Goal: Task Accomplishment & Management: Use online tool/utility

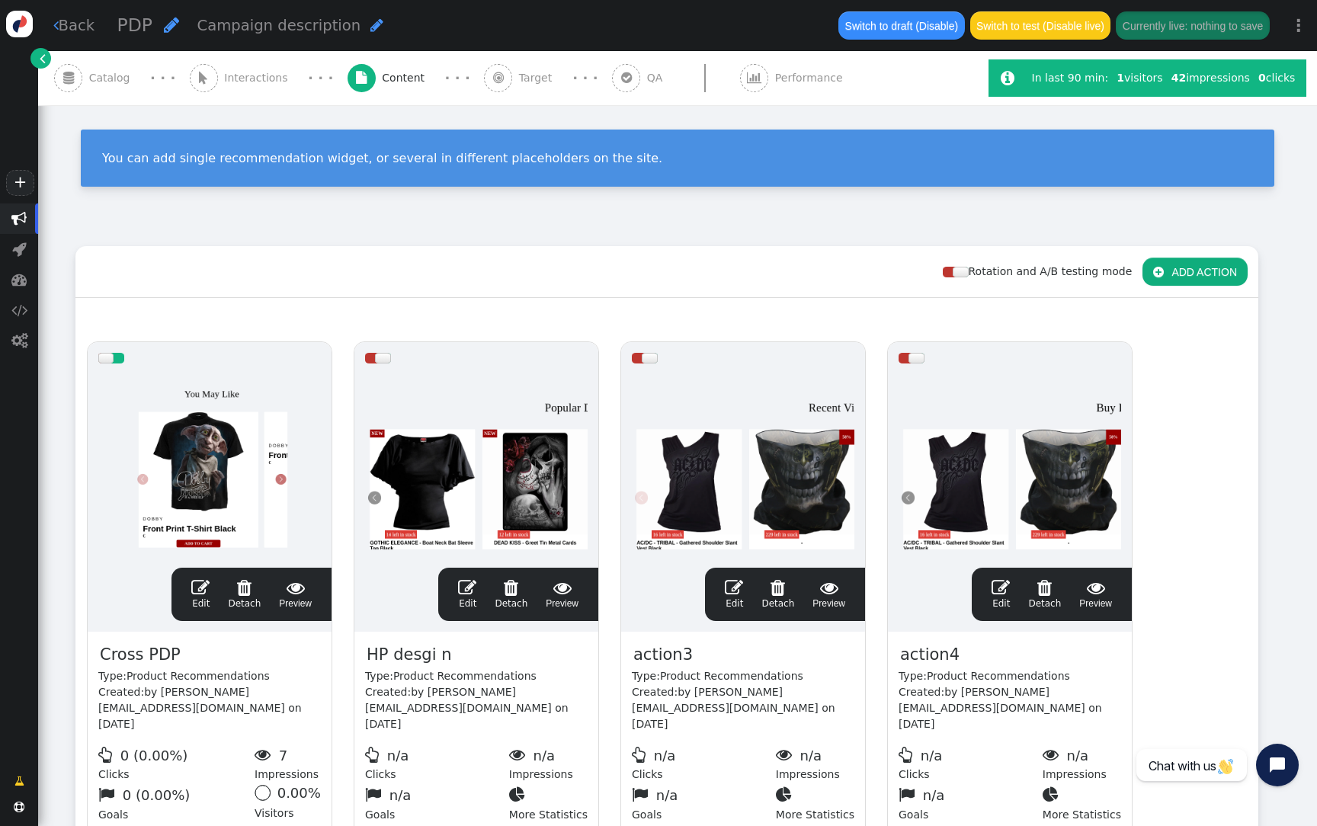
click at [268, 423] on div at bounding box center [209, 465] width 222 height 183
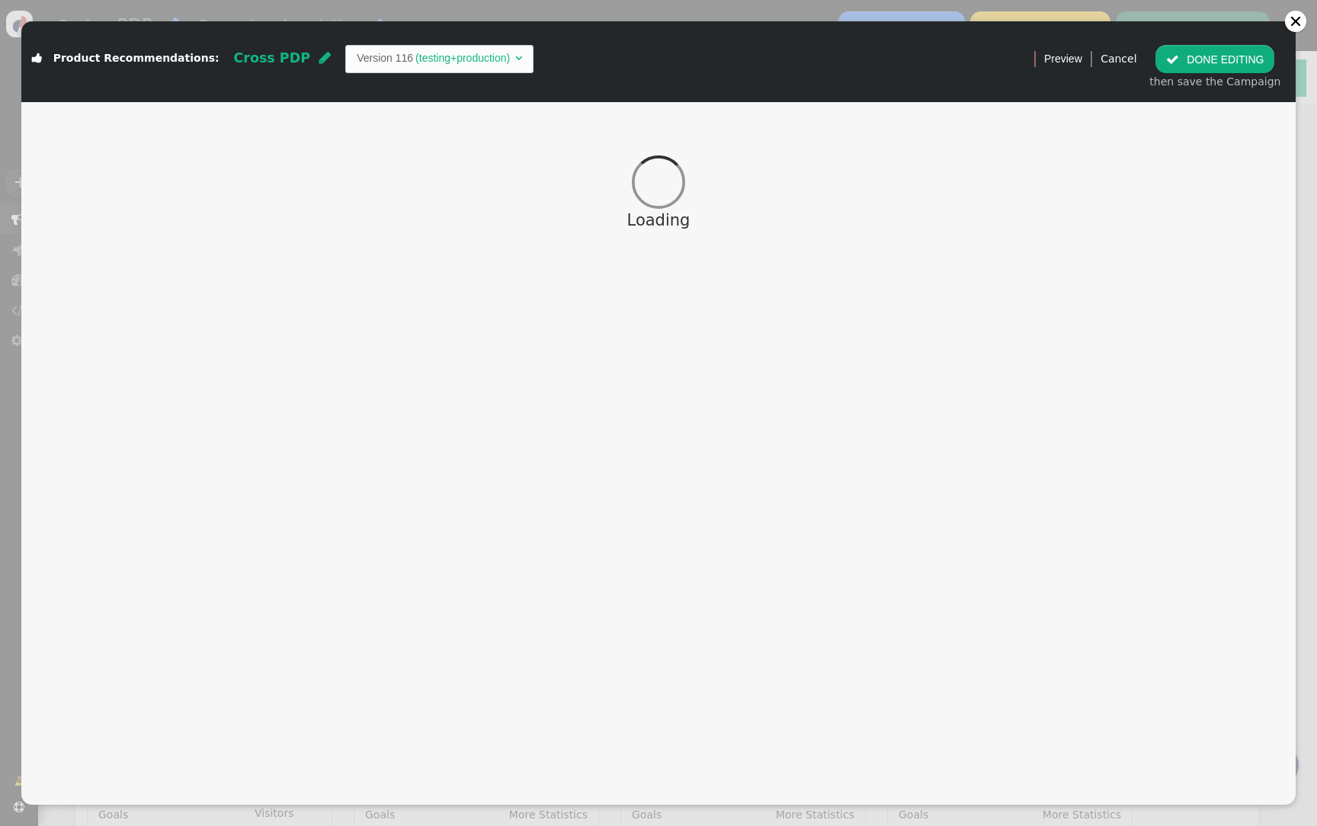
click at [423, 51] on td "(testing+production)" at bounding box center [462, 58] width 99 height 16
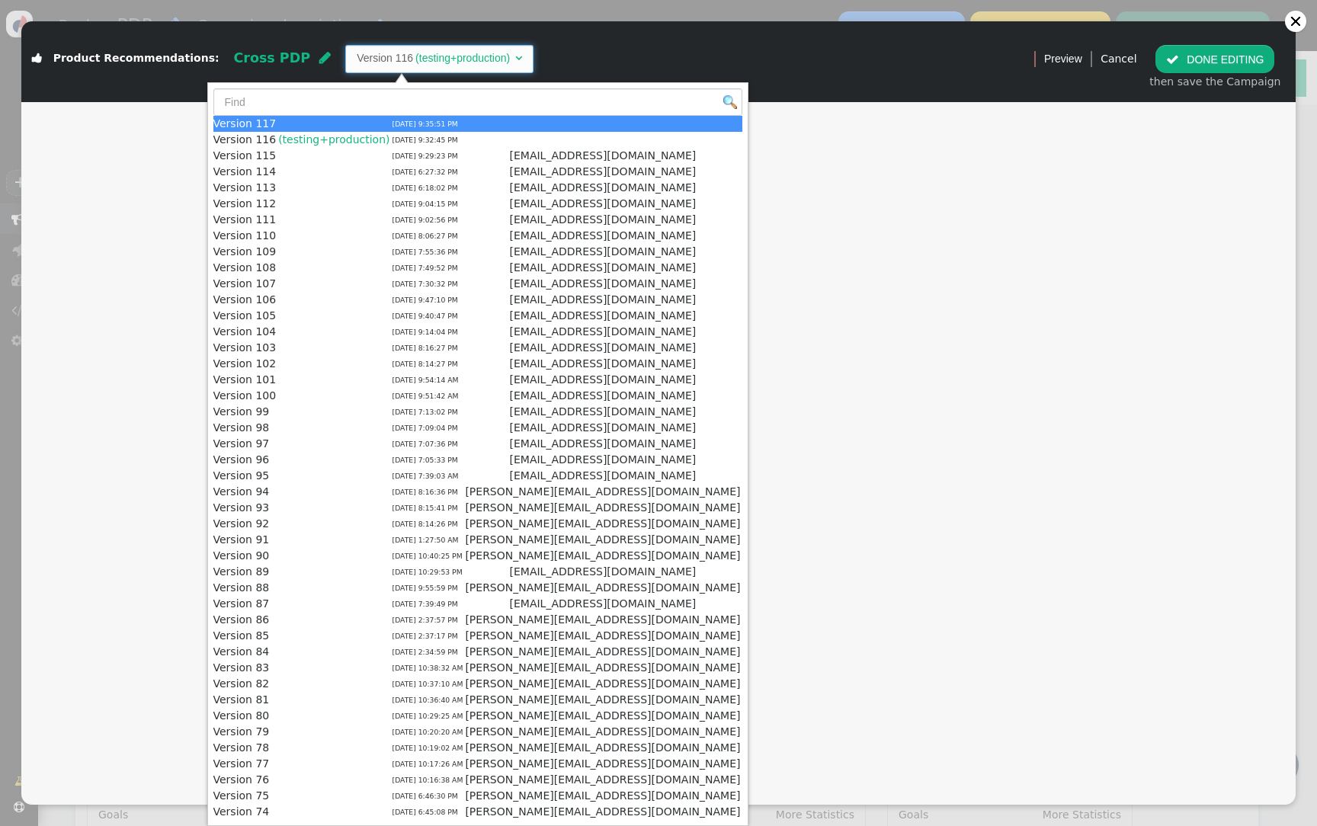
click at [661, 142] on div "Loading" at bounding box center [658, 194] width 1274 height 184
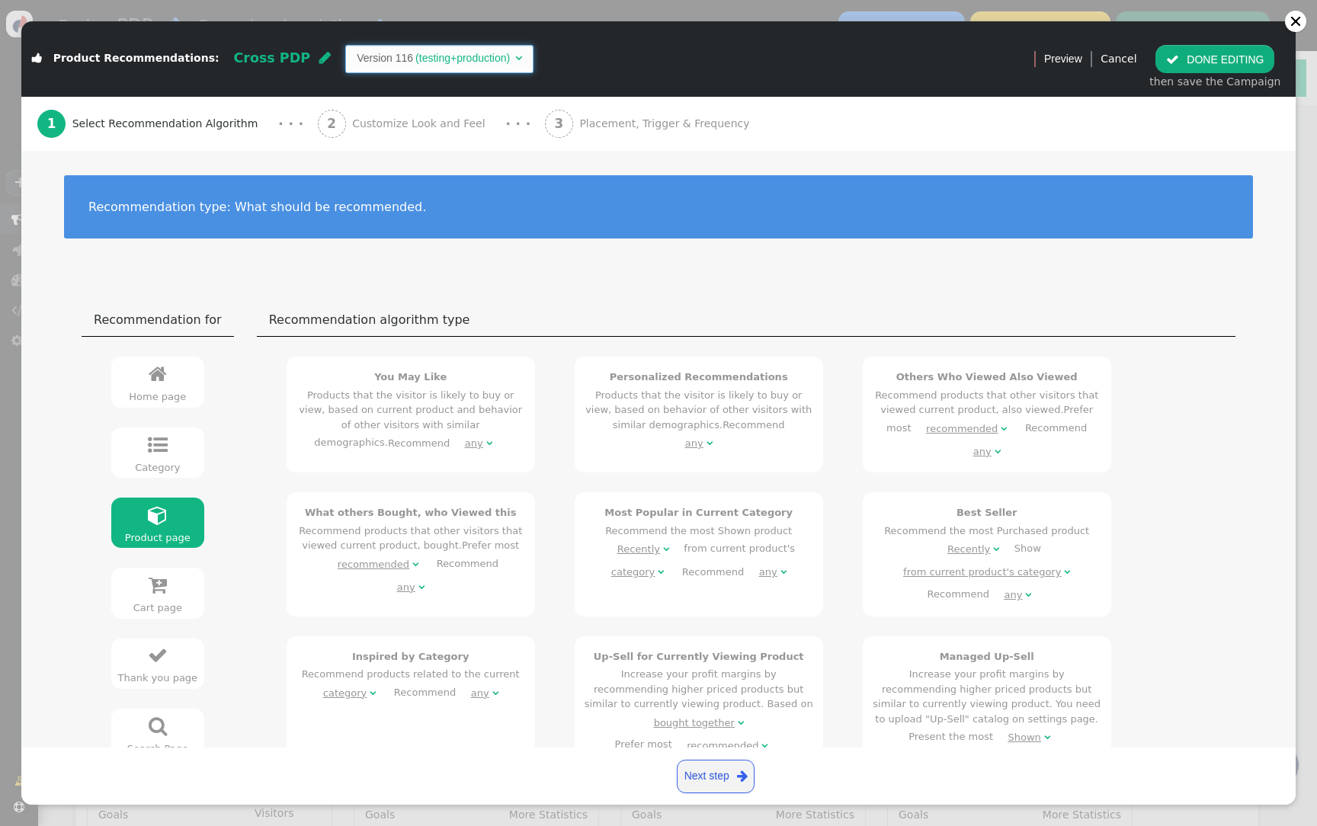
click at [477, 72] on span "Version 116 (testing+production) " at bounding box center [439, 58] width 188 height 27
click at [448, 128] on span "Customize Look and Feel" at bounding box center [421, 124] width 139 height 16
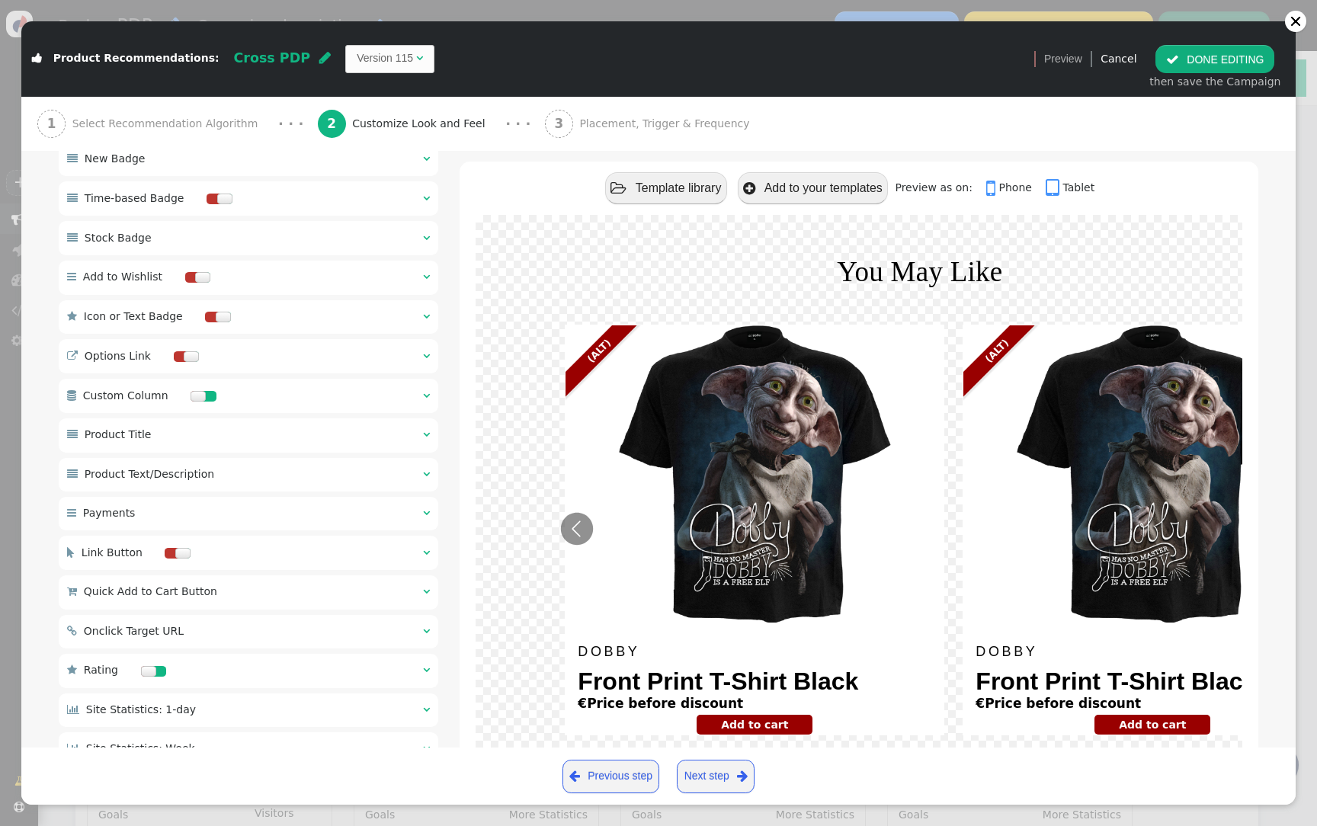
scroll to position [896, 0]
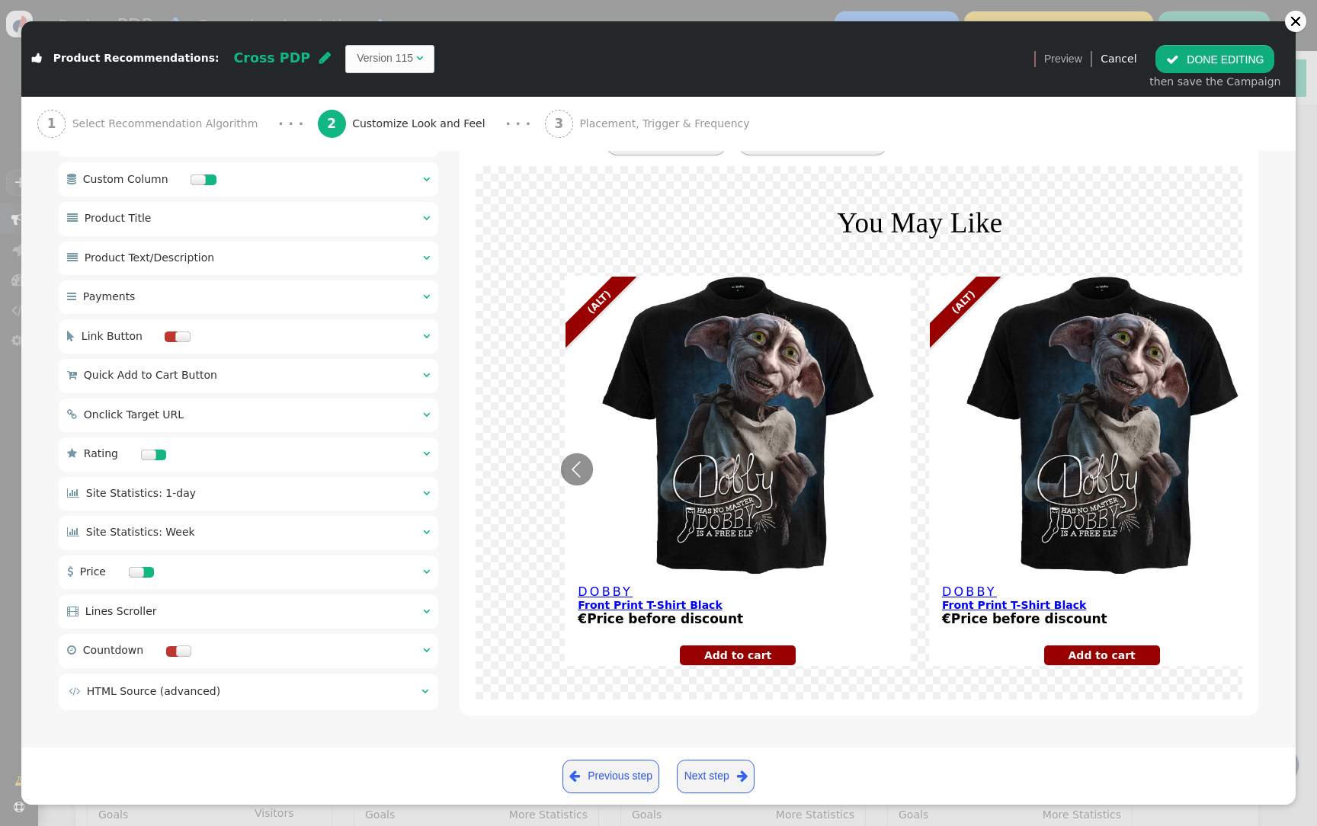
click at [354, 696] on td " HTML Source (advanced)" at bounding box center [240, 691] width 342 height 16
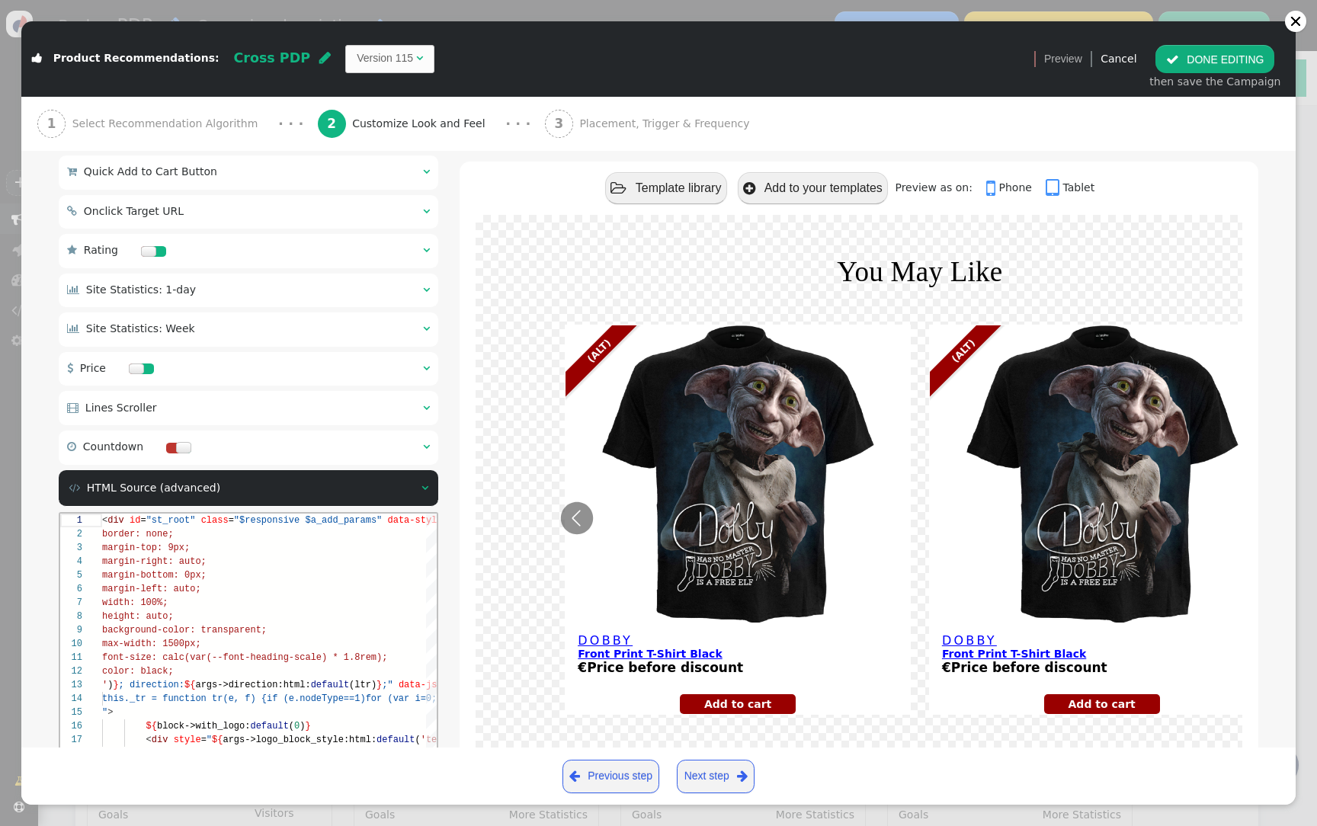
scroll to position [1221, 0]
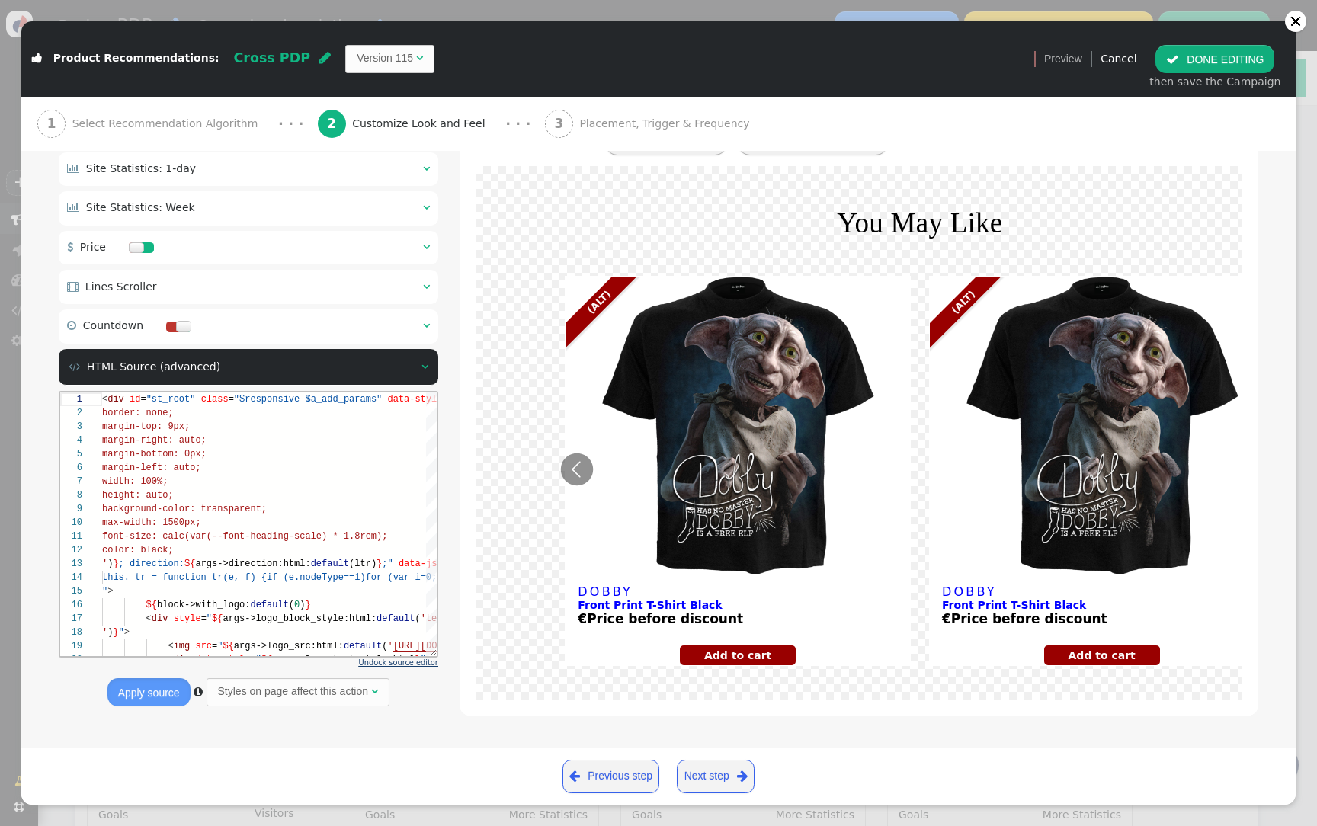
click at [409, 663] on span "Undock source editor" at bounding box center [398, 662] width 79 height 8
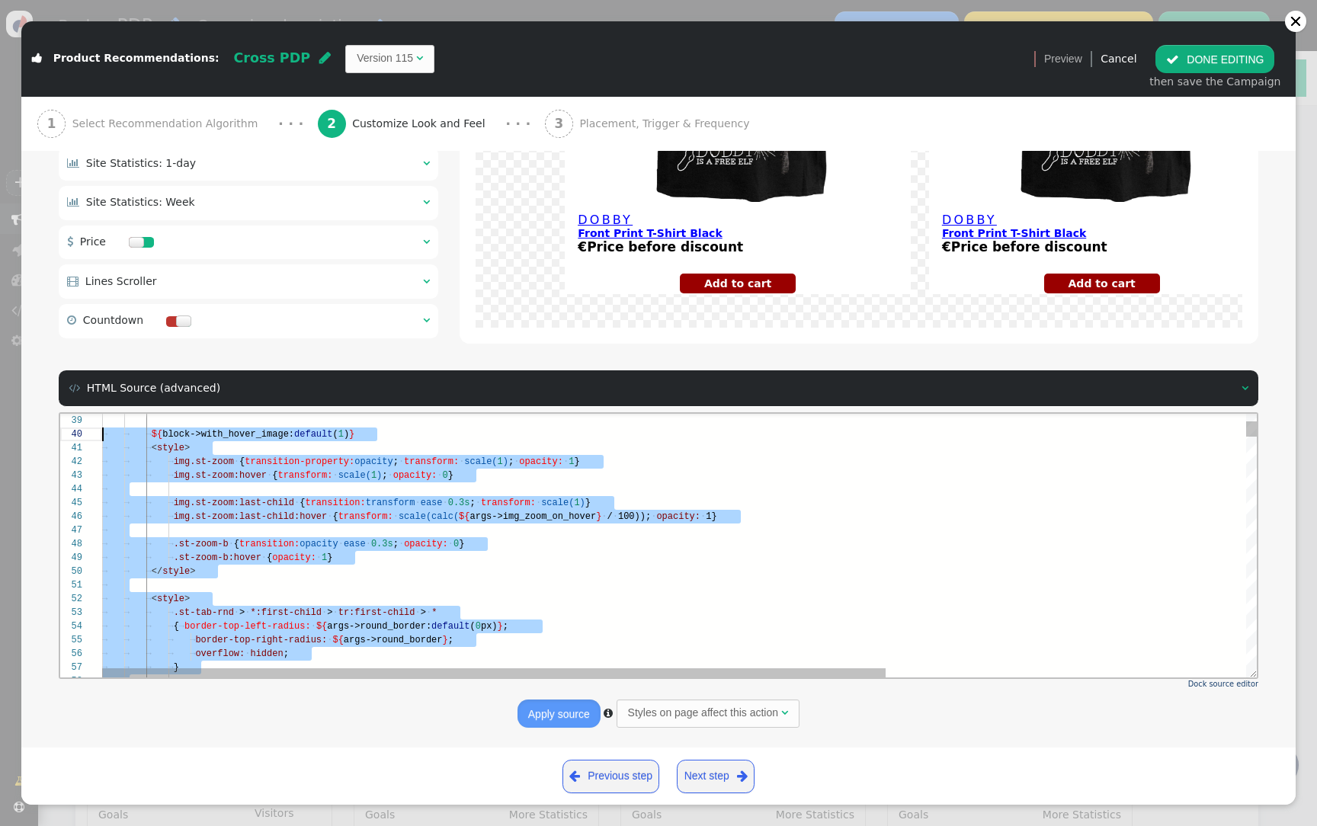
scroll to position [0, 0]
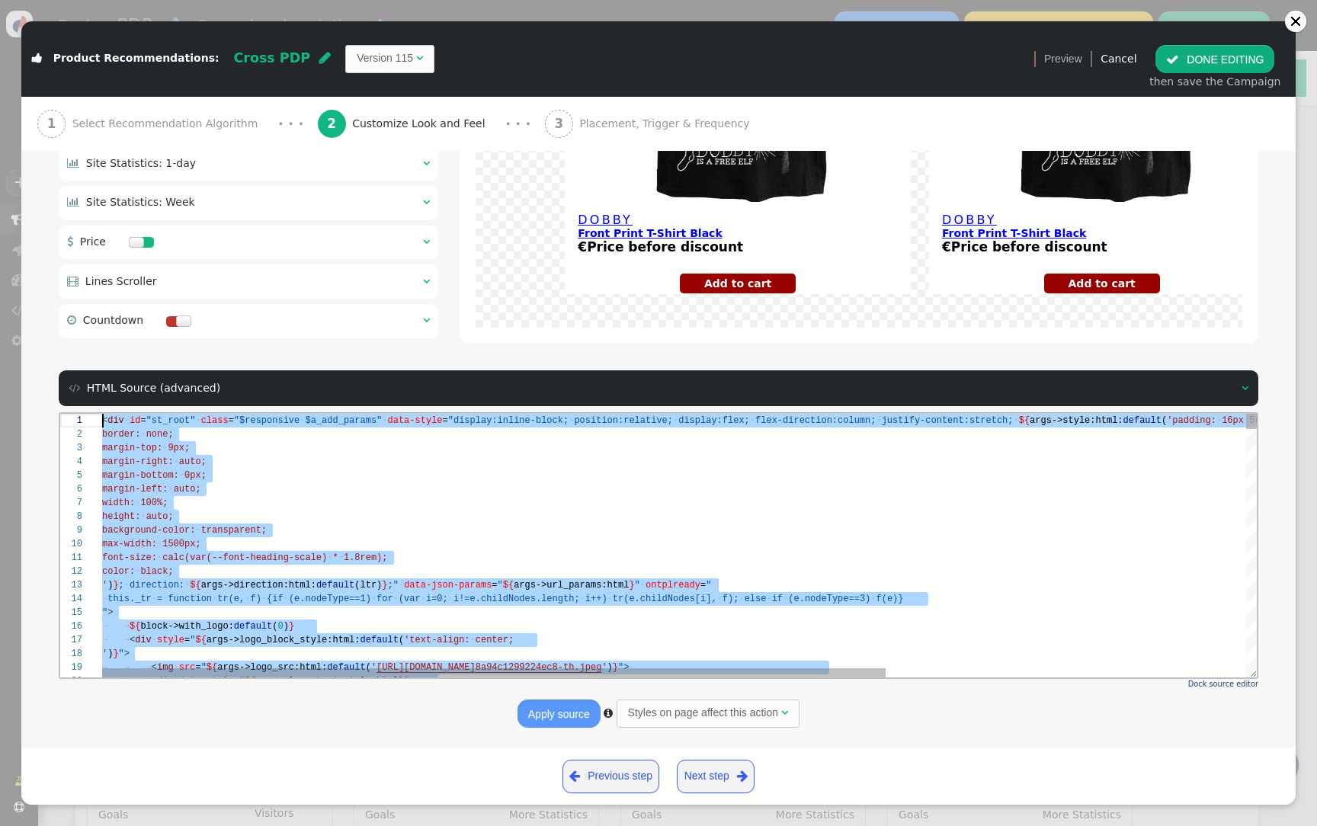
drag, startPoint x: 229, startPoint y: 562, endPoint x: 101, endPoint y: 139, distance: 441.6
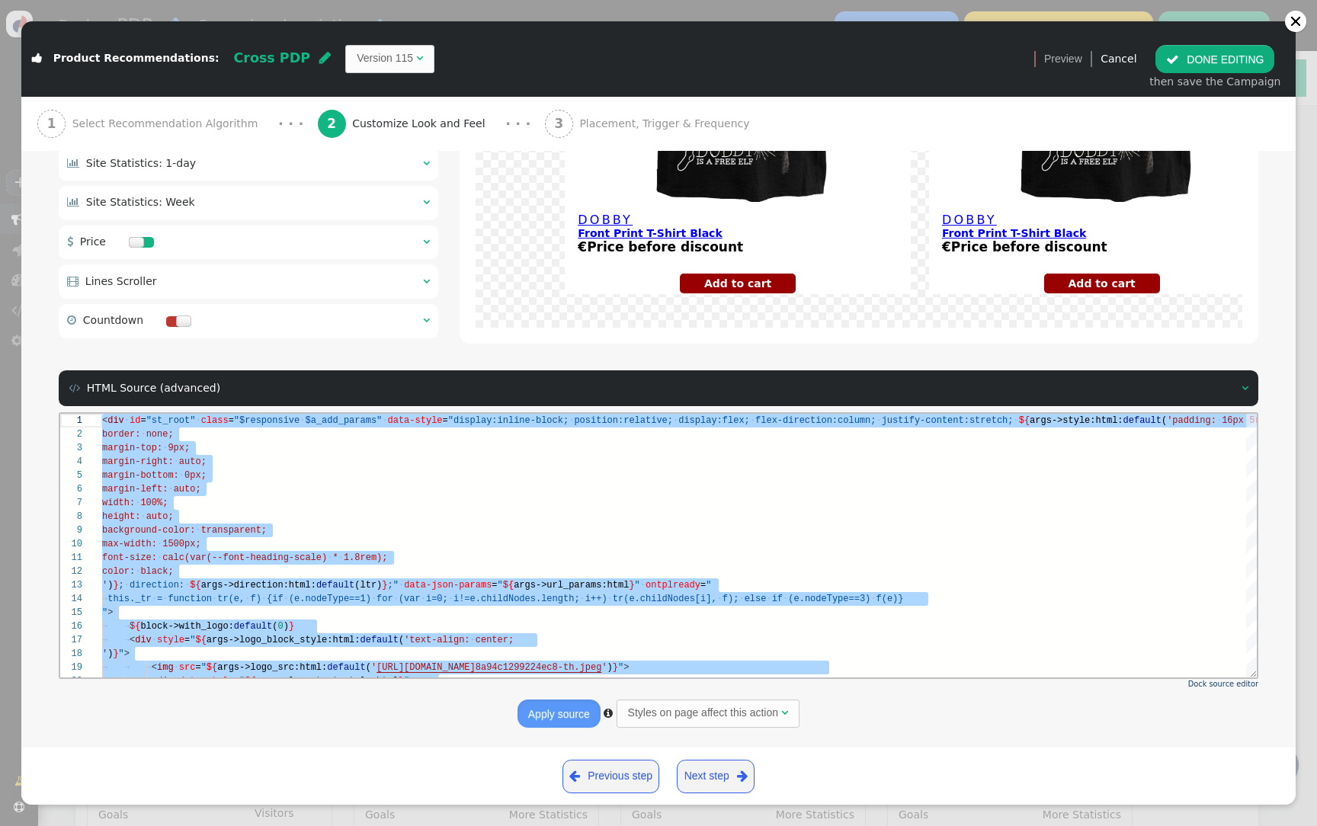
paste textarea "/div> ${menu name='Main Layout Settings', icon='th-large', description='Configu…"
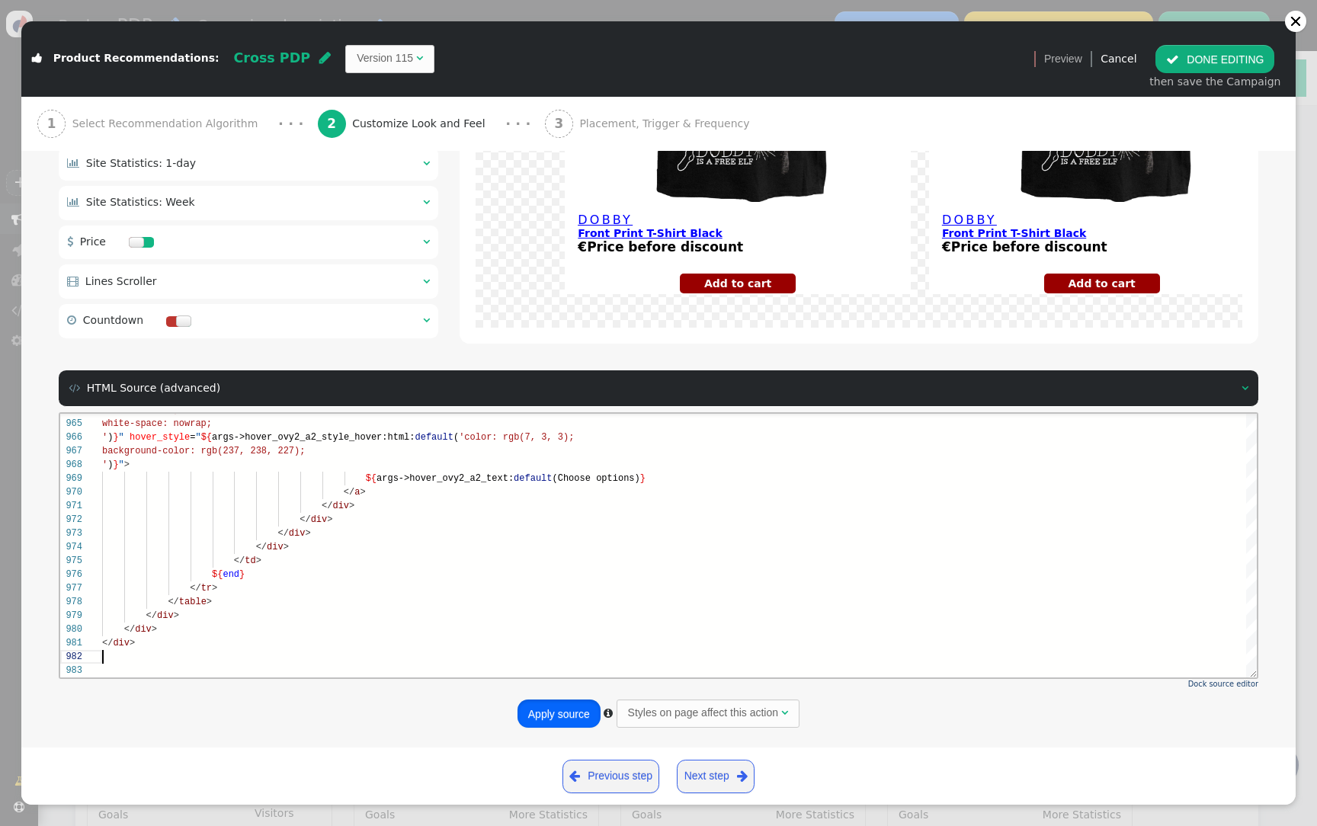
click at [568, 723] on button "Apply source" at bounding box center [558, 712] width 83 height 27
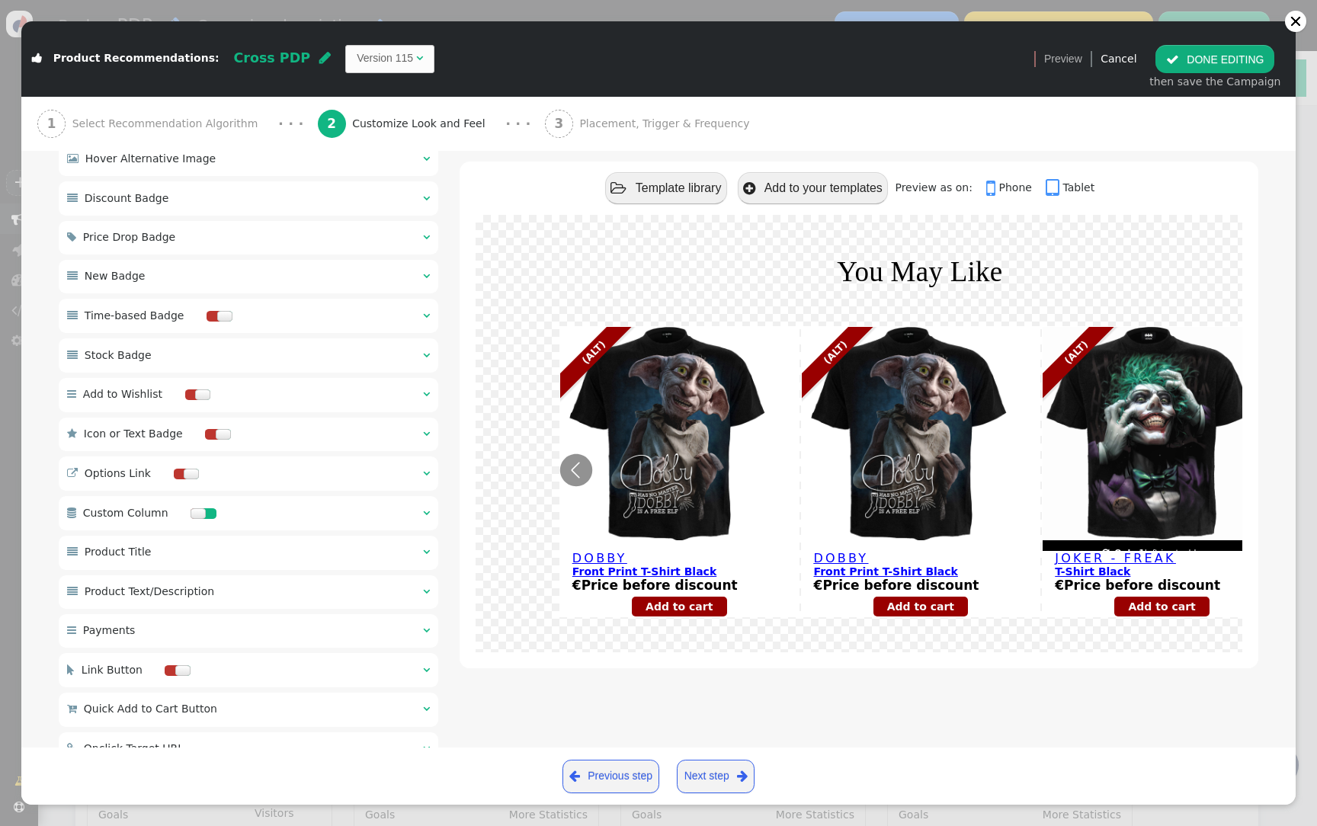
scroll to position [560, 0]
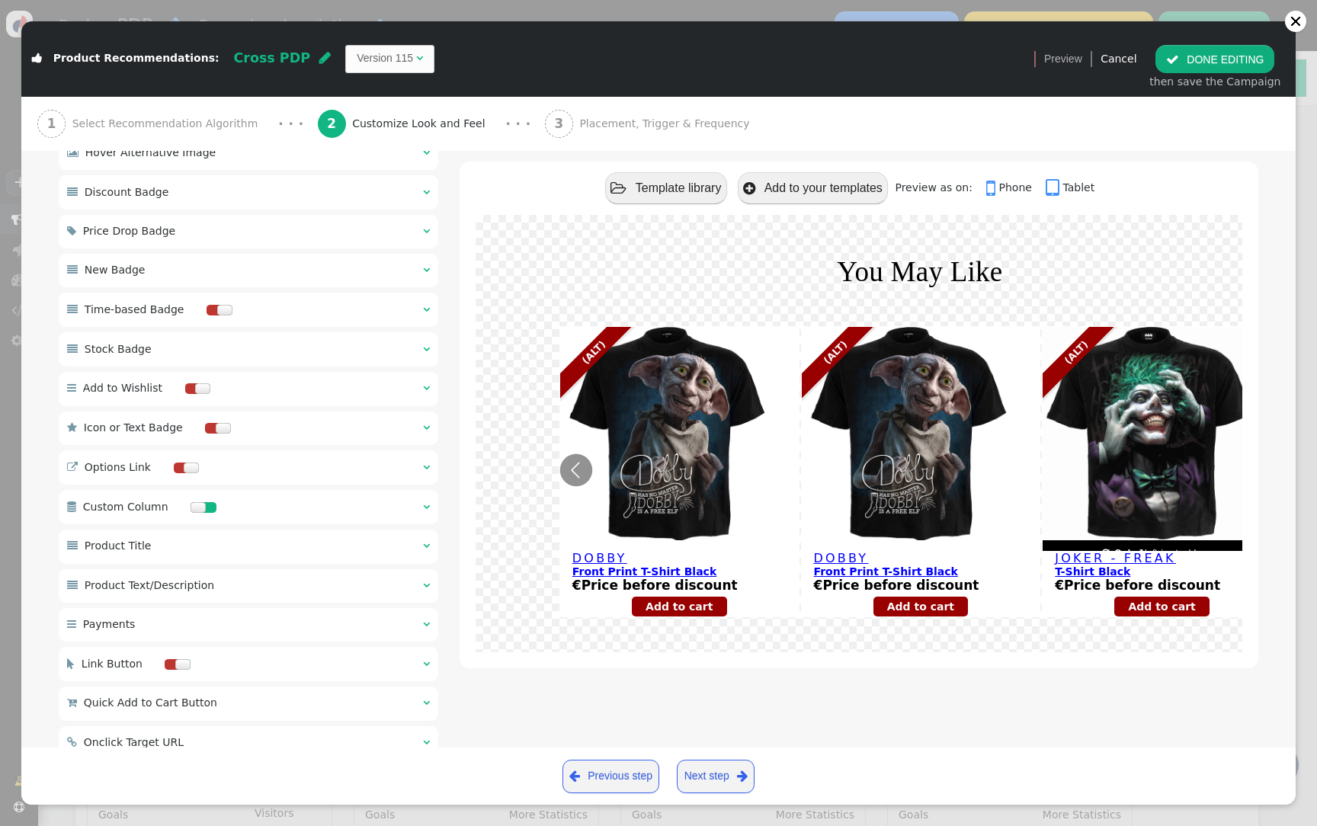
click at [268, 598] on div " Product Text/Description  " at bounding box center [248, 586] width 379 height 34
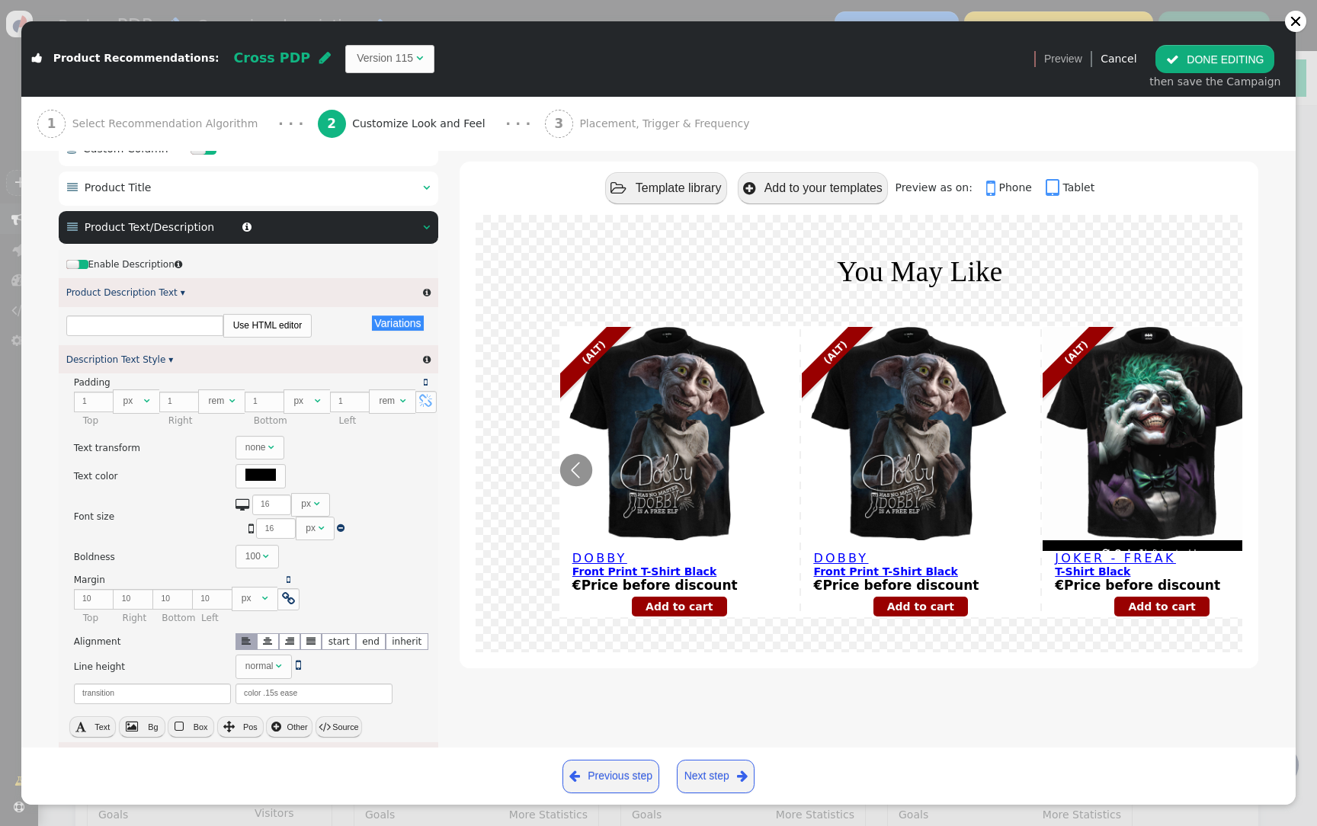
type textarea "</table> </div> </div> </div> ${menu name='Main Layout Settings', icon='th-larg…"
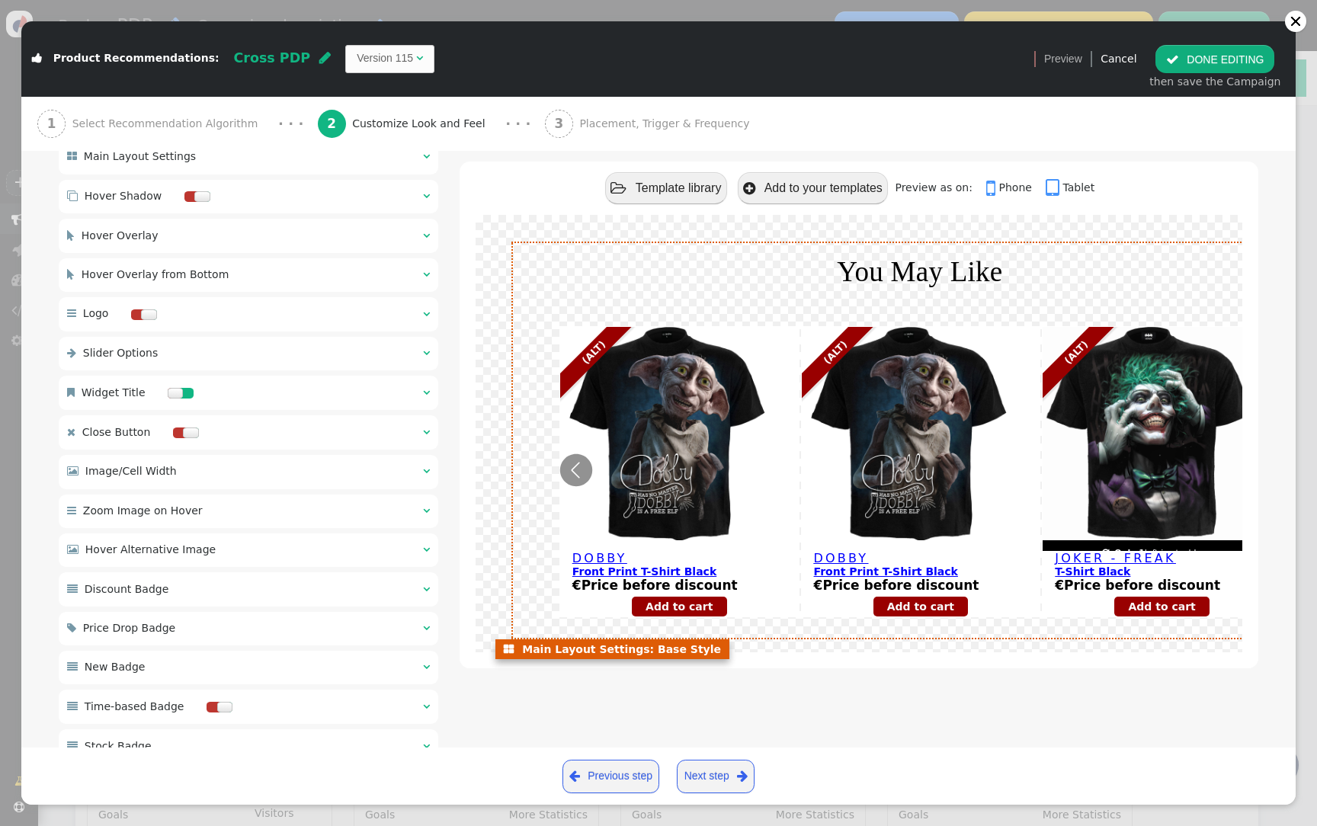
scroll to position [0, 0]
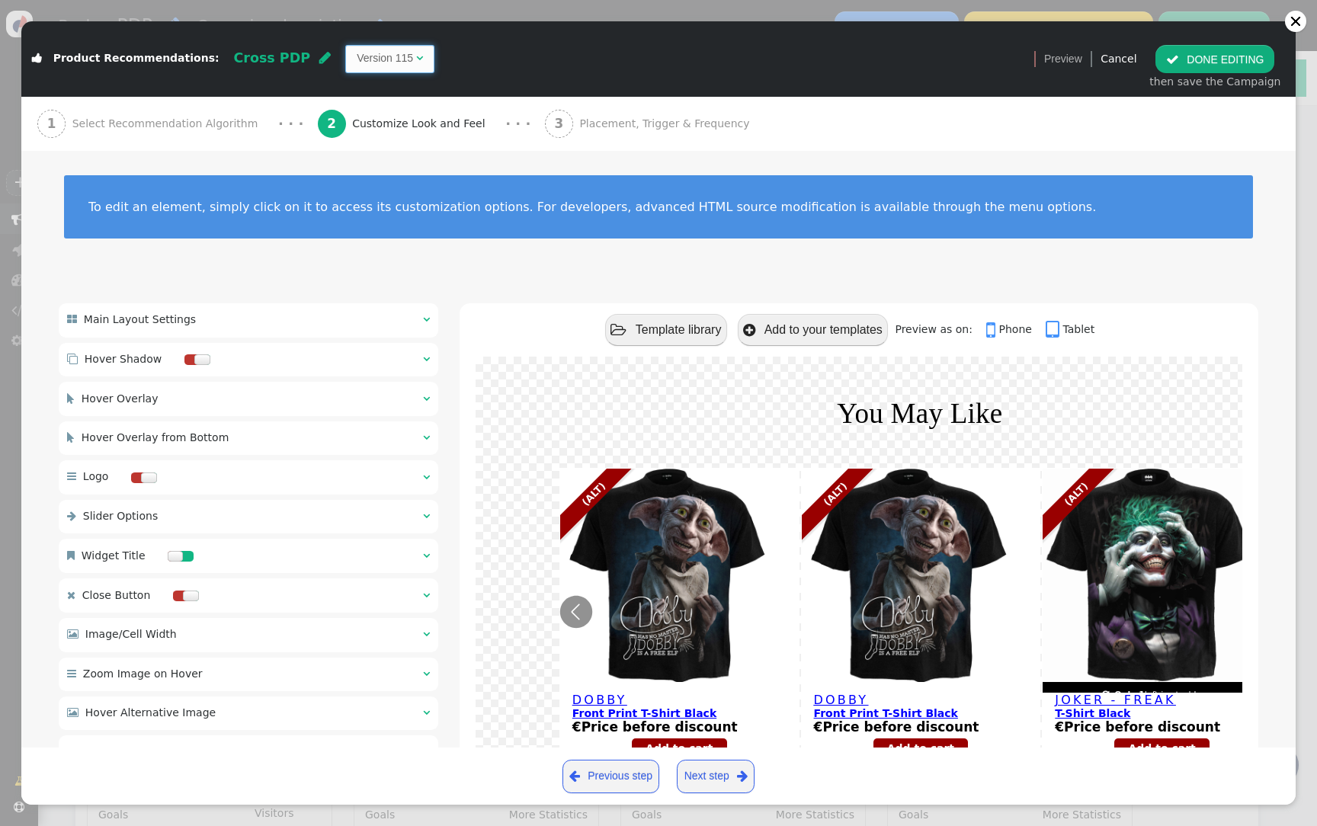
click at [345, 67] on span "Version 115 " at bounding box center [389, 58] width 89 height 27
